Goal: Task Accomplishment & Management: Manage account settings

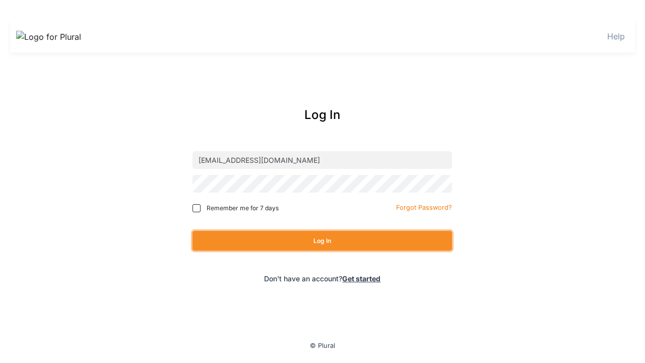
click at [322, 240] on button "Log In" at bounding box center [321, 241] width 259 height 20
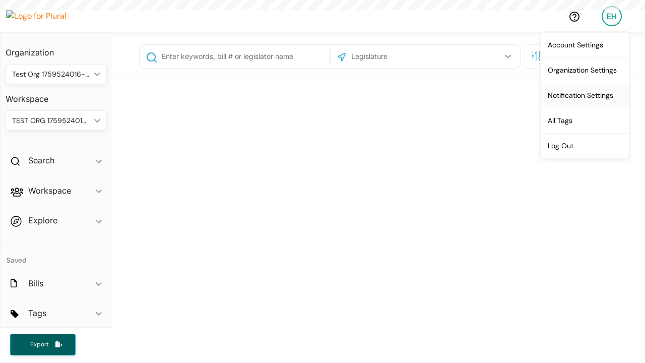
click at [584, 95] on link "Notification Settings" at bounding box center [584, 95] width 88 height 25
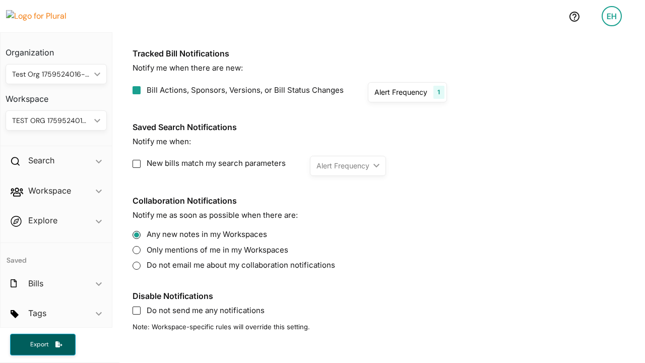
scroll to position [146, 0]
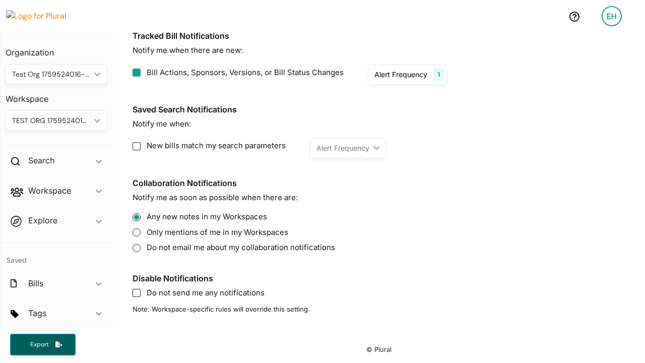
drag, startPoint x: 274, startPoint y: 8, endPoint x: 274, endPoint y: 30, distance: 22.2
click at [274, 30] on html "EH Home Search Help Account Settings Organization Settings Notification Setting…" at bounding box center [322, 181] width 645 height 363
drag, startPoint x: 273, startPoint y: 10, endPoint x: 303, endPoint y: 15, distance: 29.6
click at [302, 15] on x-pw-glass at bounding box center [322, 181] width 645 height 363
click at [317, 7] on x-pw-glass at bounding box center [322, 181] width 645 height 363
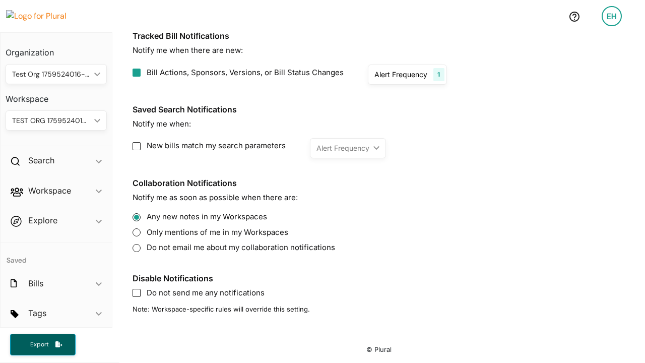
click at [317, 7] on x-pw-glass at bounding box center [322, 181] width 645 height 363
click at [330, 8] on x-pw-glass at bounding box center [322, 181] width 645 height 363
click at [614, 25] on div "EH" at bounding box center [611, 16] width 20 height 20
click at [611, 21] on div "EH" at bounding box center [611, 16] width 20 height 20
click at [537, 21] on div at bounding box center [285, 16] width 550 height 13
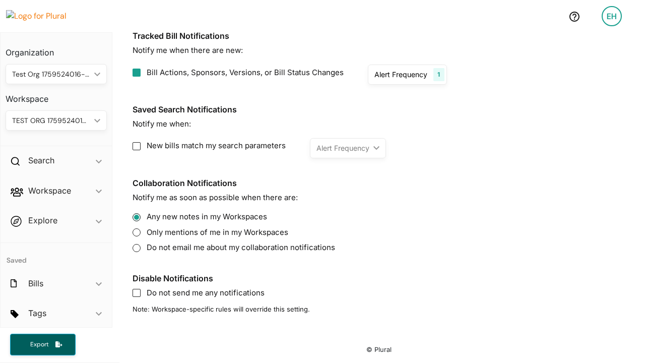
click at [605, 19] on div "EH" at bounding box center [611, 16] width 20 height 20
